Goal: Information Seeking & Learning: Learn about a topic

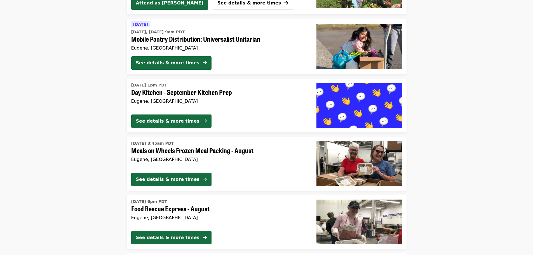
scroll to position [896, 0]
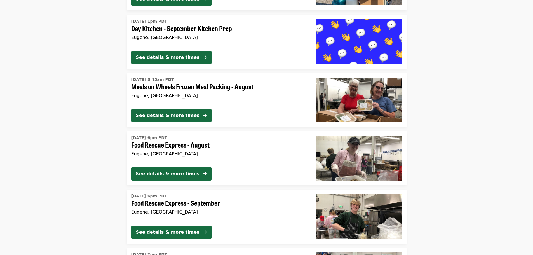
click at [361, 51] on img at bounding box center [360, 41] width 86 height 45
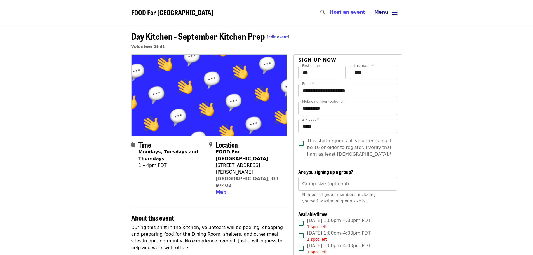
click at [397, 11] on icon "bars icon" at bounding box center [395, 12] width 6 height 8
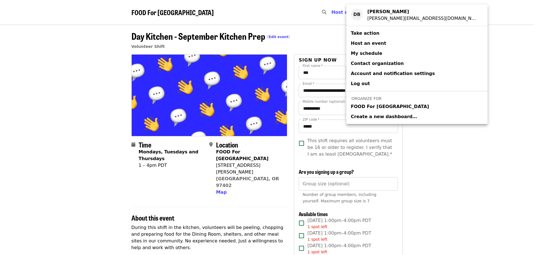
click at [374, 107] on span "FOOD For [GEOGRAPHIC_DATA]" at bounding box center [390, 106] width 78 height 7
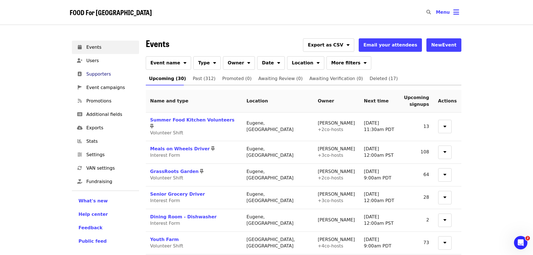
click at [98, 75] on span "Supporters" at bounding box center [111, 74] width 48 height 7
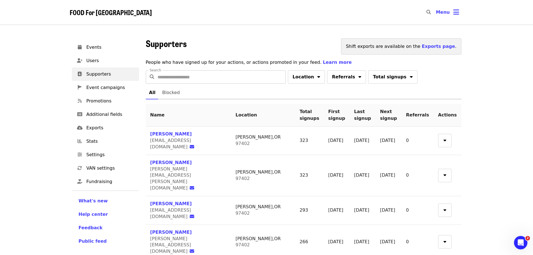
click at [176, 74] on input "Search" at bounding box center [222, 76] width 128 height 13
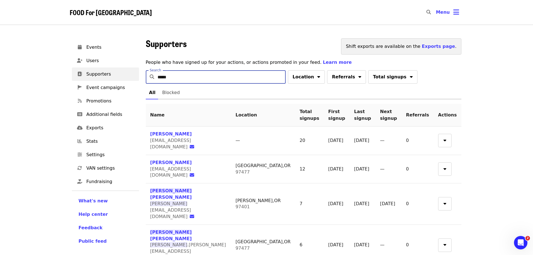
type input "*****"
